Goal: Find specific page/section: Find specific page/section

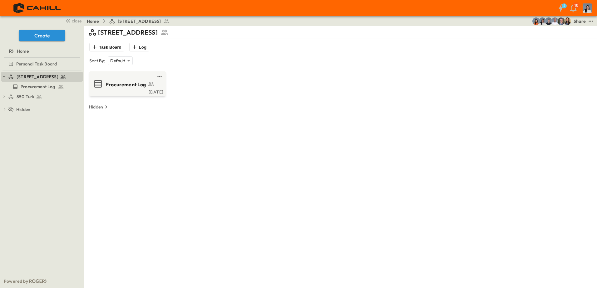
click at [48, 101] on link "850 Turk" at bounding box center [44, 96] width 73 height 9
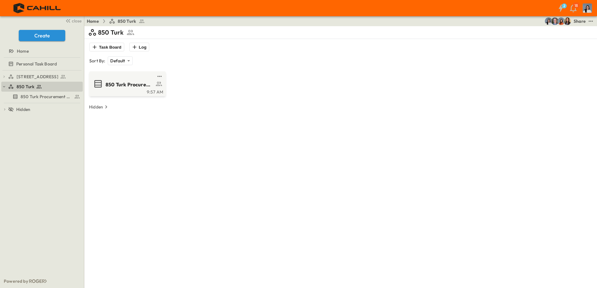
click at [51, 100] on link "850 Turk Procurement Log" at bounding box center [41, 96] width 80 height 9
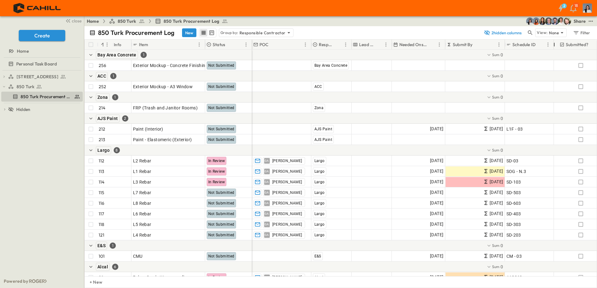
drag, startPoint x: 542, startPoint y: 43, endPoint x: 556, endPoint y: 43, distance: 14.0
click at [556, 43] on div at bounding box center [554, 44] width 6 height 17
click at [247, 34] on p "Responsible Contractor" at bounding box center [262, 33] width 46 height 6
click at [246, 44] on div "None" at bounding box center [254, 41] width 73 height 9
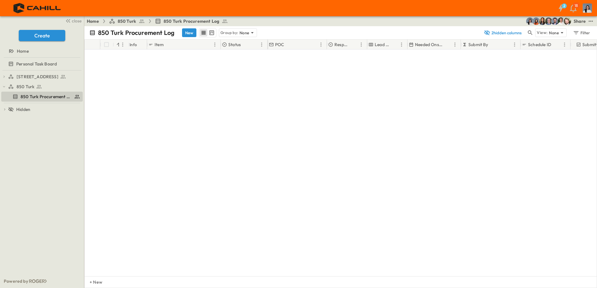
scroll to position [2632, 0]
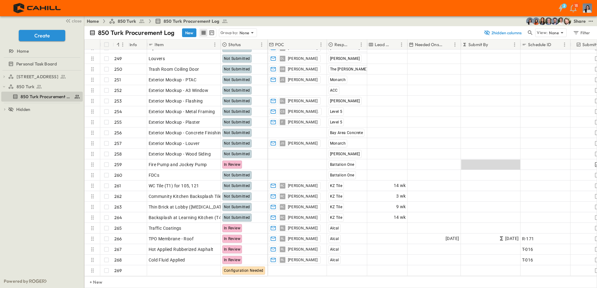
click at [227, 32] on p "Group by:" at bounding box center [229, 33] width 18 height 6
click at [227, 62] on p "Responsible Contractor" at bounding box center [237, 62] width 35 height 12
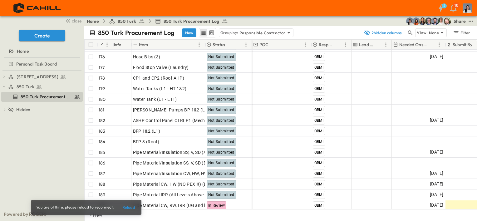
scroll to position [1154, 0]
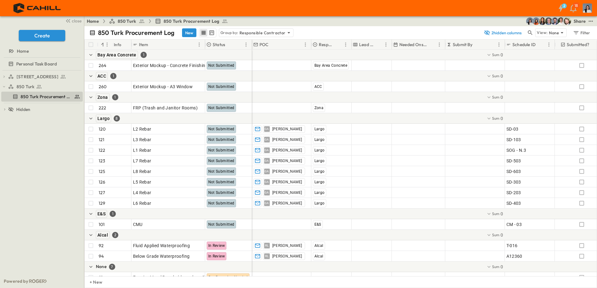
click at [47, 73] on link "[STREET_ADDRESS]" at bounding box center [44, 76] width 73 height 9
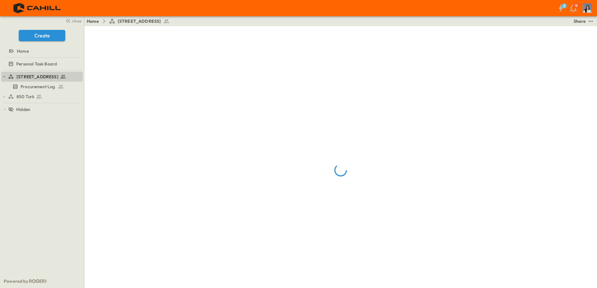
click at [46, 86] on span "Procurement Log" at bounding box center [38, 87] width 35 height 6
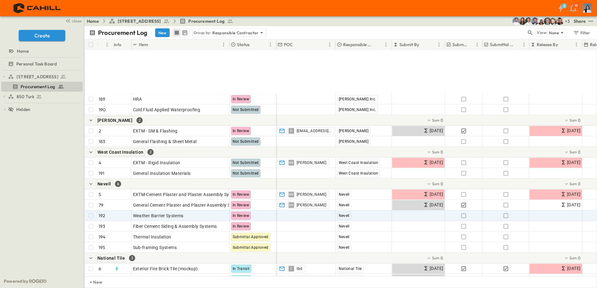
scroll to position [267, 0]
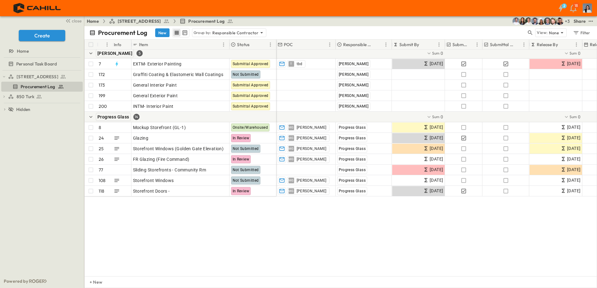
click at [227, 35] on p "Responsible Contractor" at bounding box center [235, 33] width 46 height 6
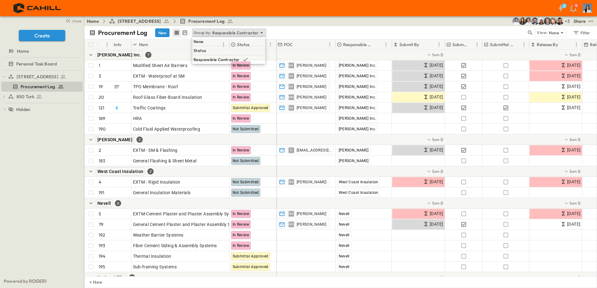
click at [229, 43] on div "None" at bounding box center [228, 41] width 73 height 9
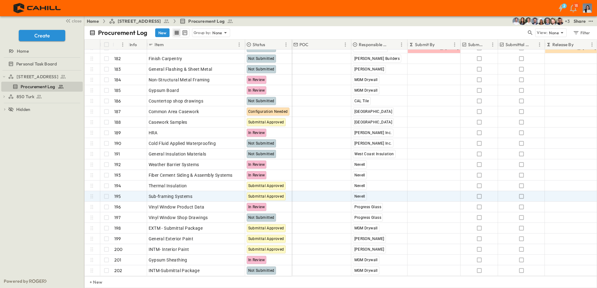
scroll to position [1921, 0]
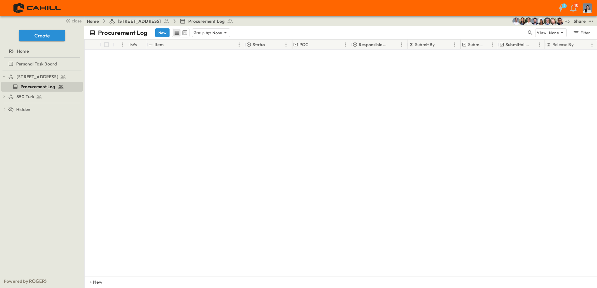
click at [219, 29] on div "Group by: None" at bounding box center [211, 32] width 38 height 9
click at [219, 33] on p "None" at bounding box center [217, 33] width 10 height 6
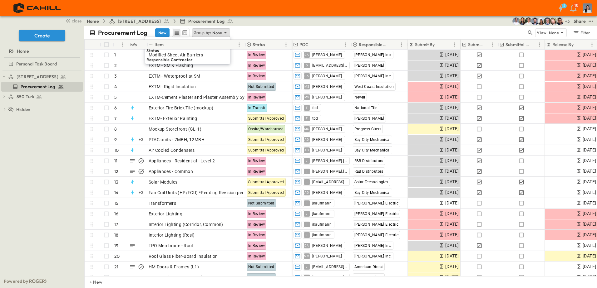
click at [192, 63] on p "Responsible Contractor" at bounding box center [169, 59] width 46 height 6
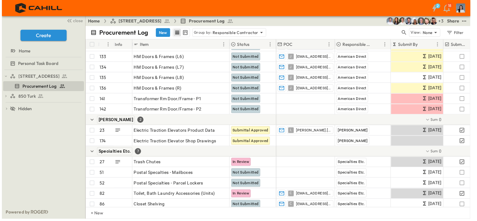
scroll to position [1154, 0]
